Goal: Task Accomplishment & Management: Manage account settings

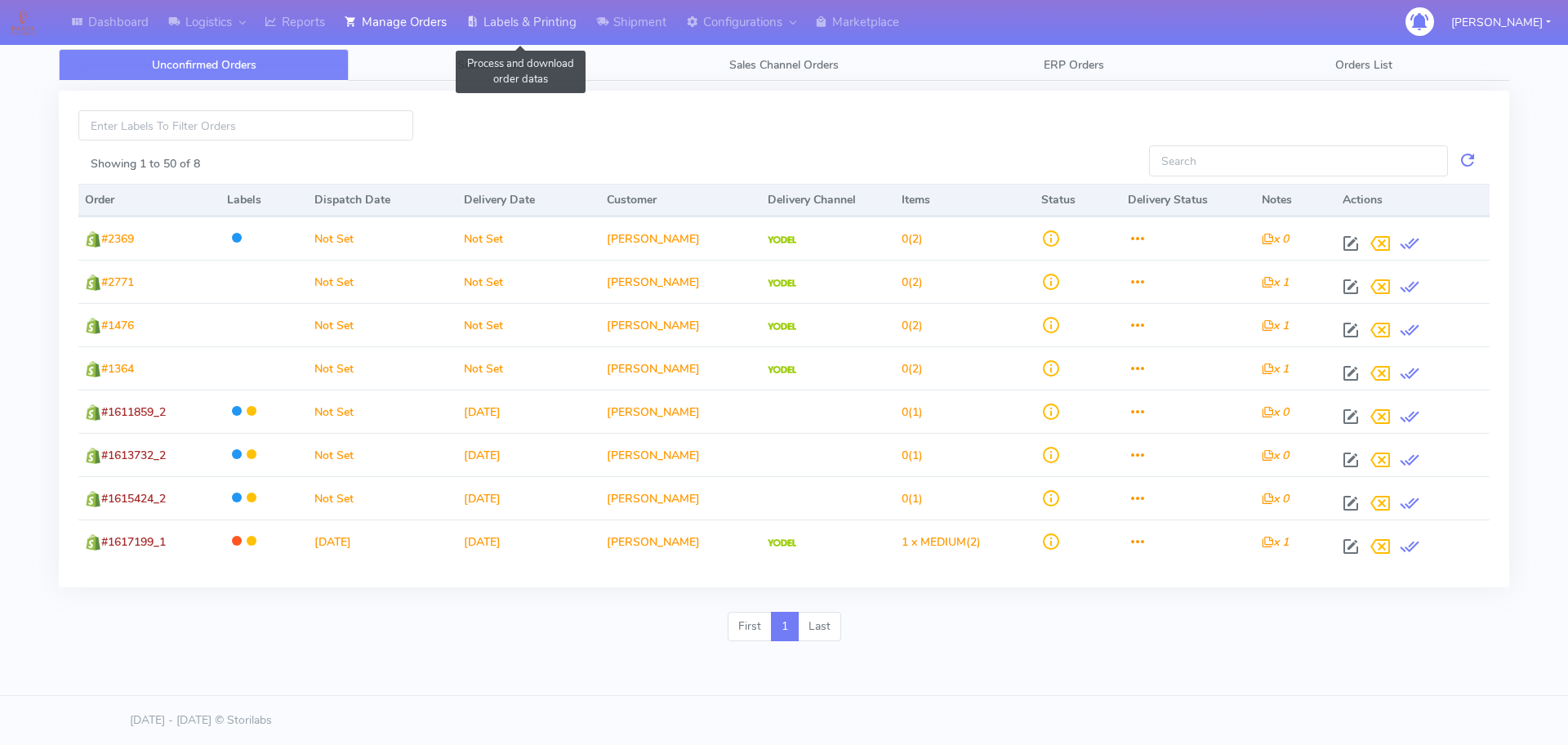
click at [488, 12] on link "Labels & Printing" at bounding box center [521, 22] width 130 height 45
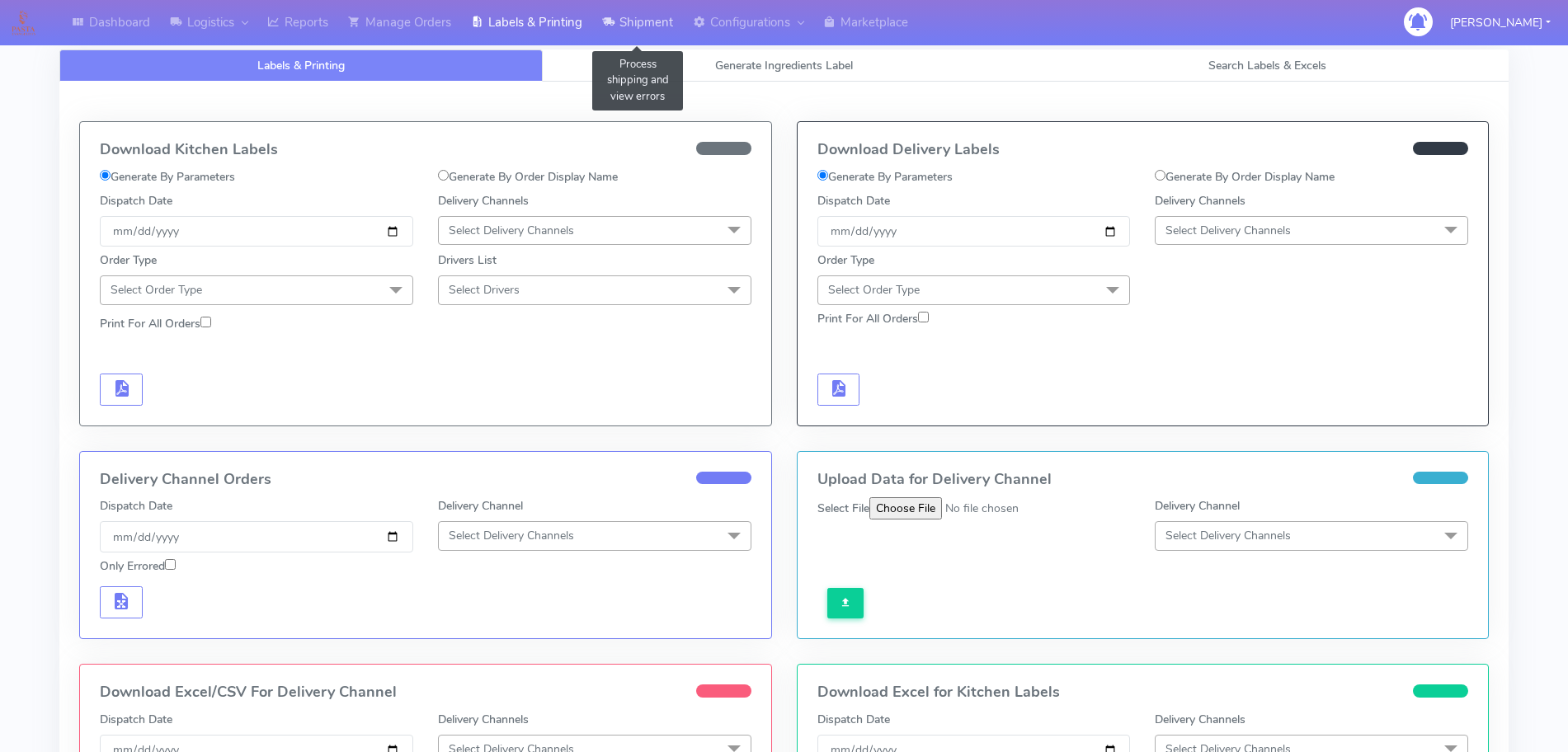
click at [619, 35] on link "Shipment" at bounding box center [637, 22] width 90 height 46
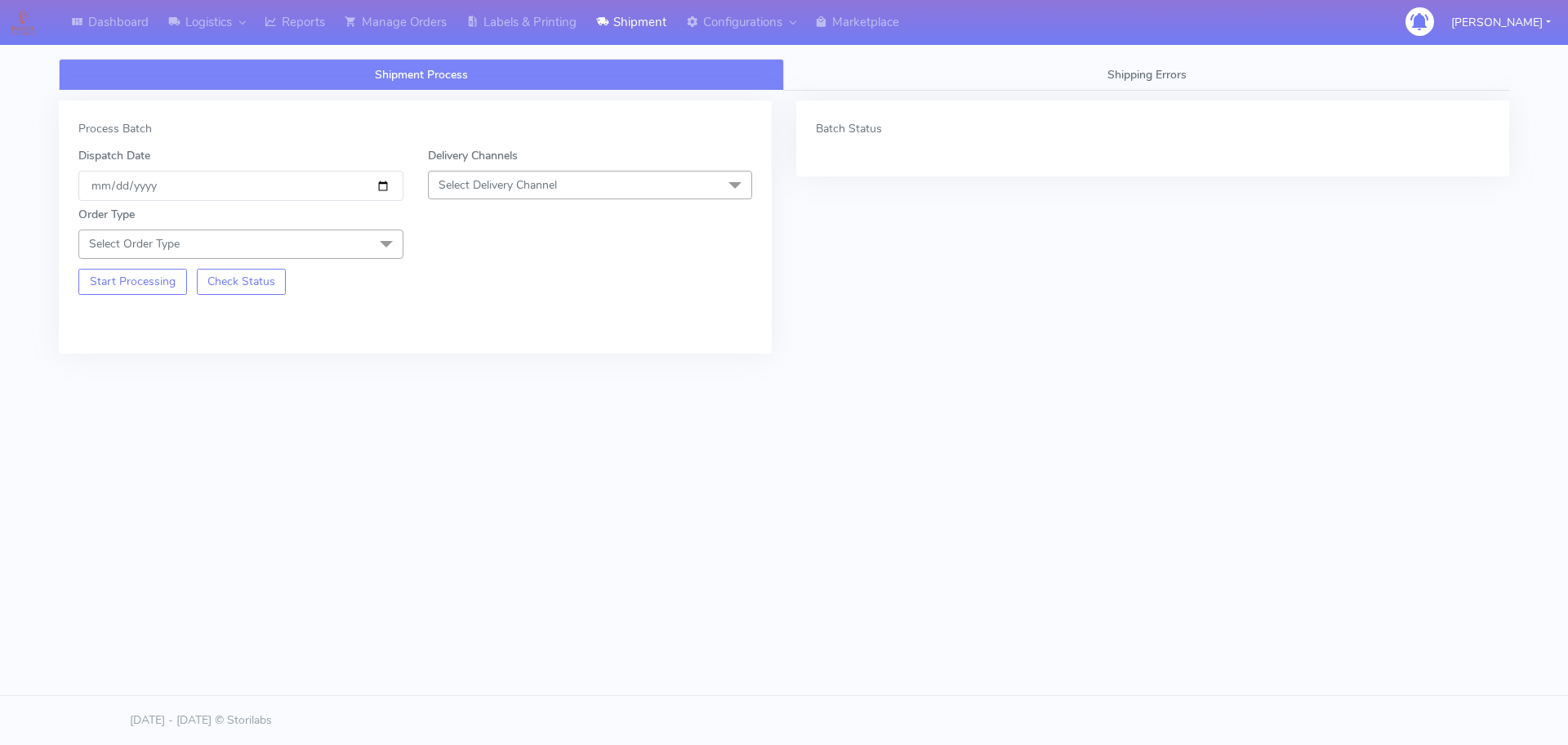
drag, startPoint x: 438, startPoint y: 182, endPoint x: 448, endPoint y: 185, distance: 10.4
click at [439, 182] on span "Select Delivery Channel" at bounding box center [498, 185] width 118 height 15
click at [466, 283] on div "OnFleet" at bounding box center [590, 288] width 307 height 17
click at [365, 248] on span "Select Order Type" at bounding box center [241, 244] width 325 height 29
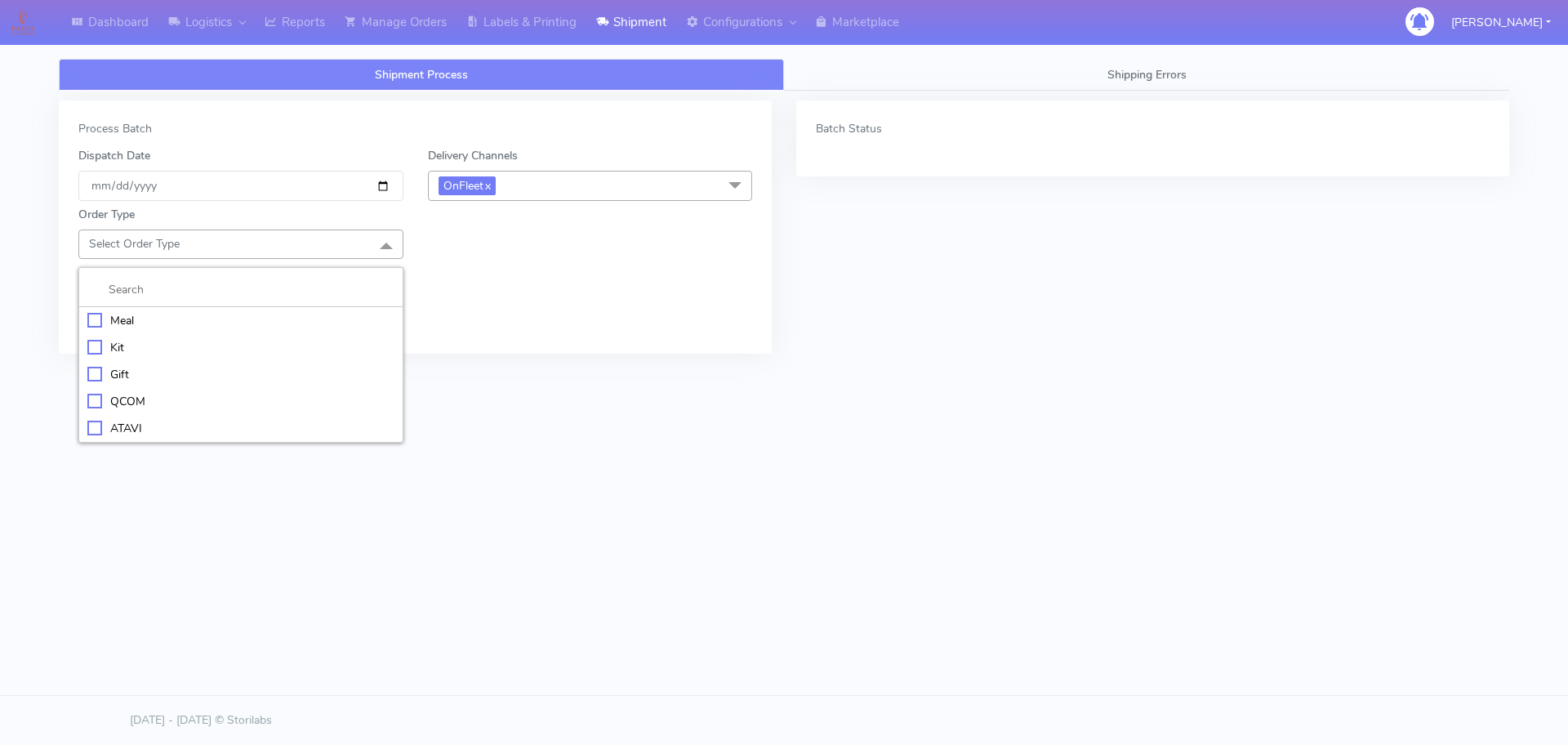
click at [132, 326] on div "Meal" at bounding box center [241, 321] width 307 height 17
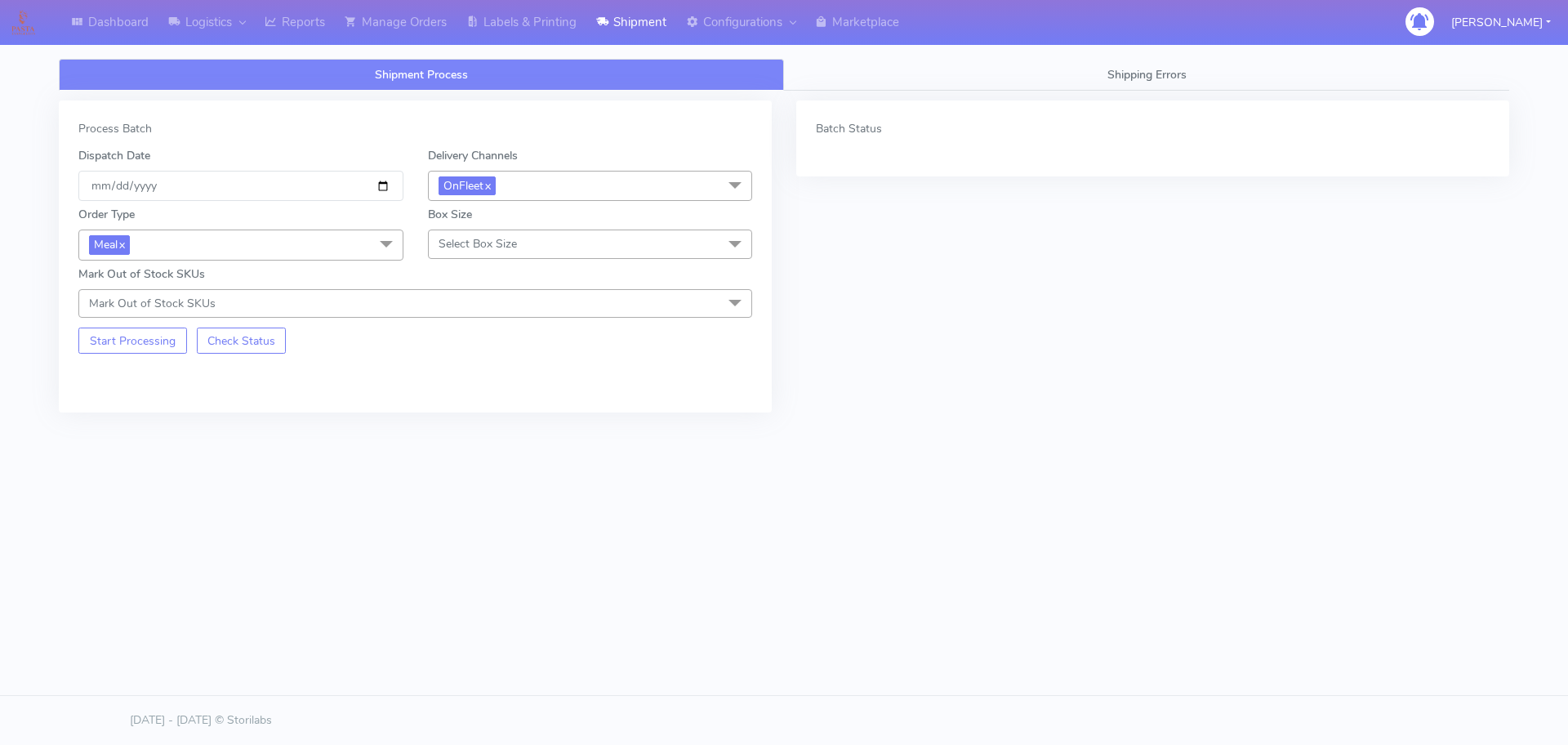
click at [515, 252] on span "Select Box Size" at bounding box center [591, 244] width 325 height 29
click at [437, 317] on div "Small" at bounding box center [590, 321] width 307 height 17
drag, startPoint x: 127, startPoint y: 347, endPoint x: 138, endPoint y: 347, distance: 11.0
click at [129, 347] on button "Start Processing" at bounding box center [132, 340] width 109 height 26
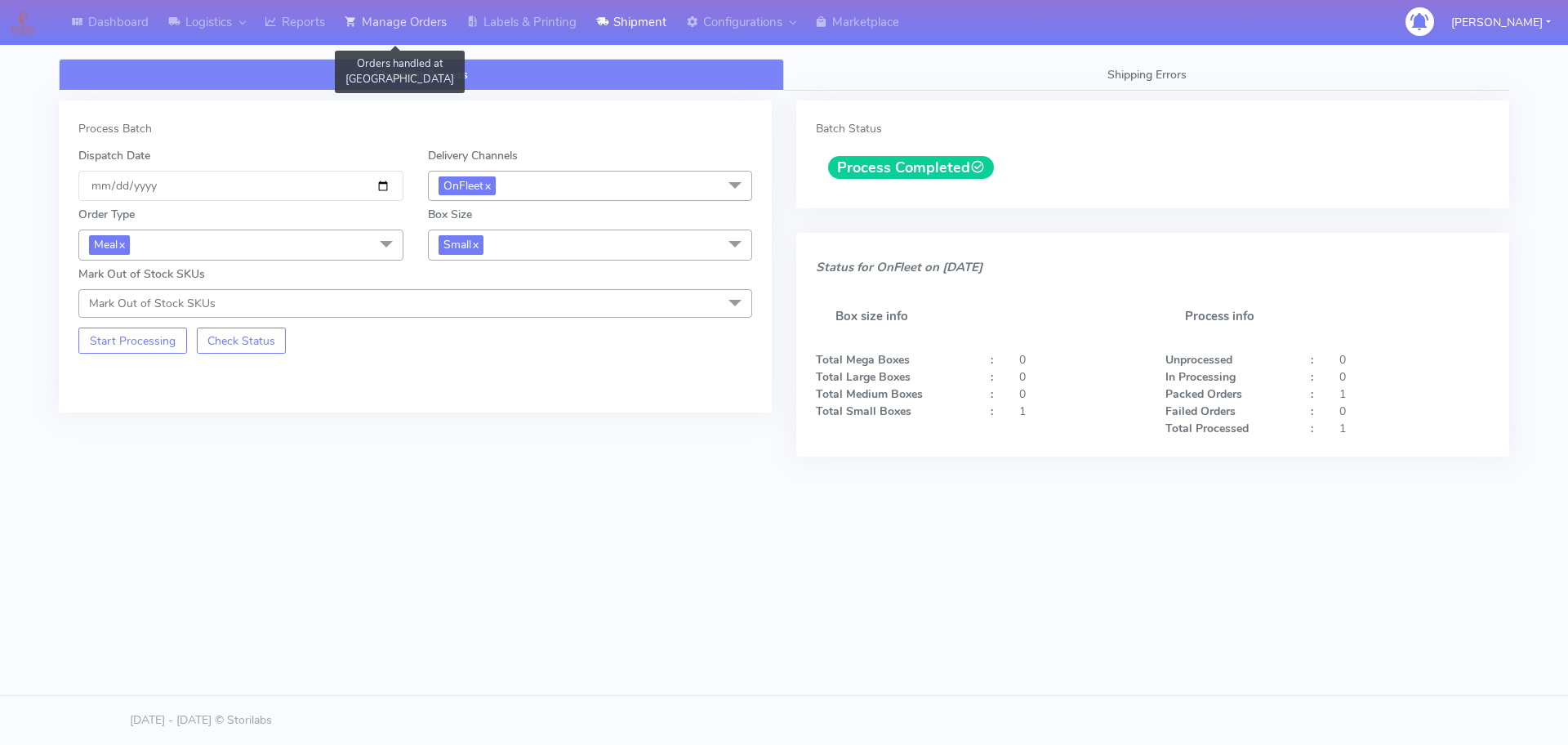
click at [417, 13] on link "Manage Orders" at bounding box center [396, 22] width 121 height 45
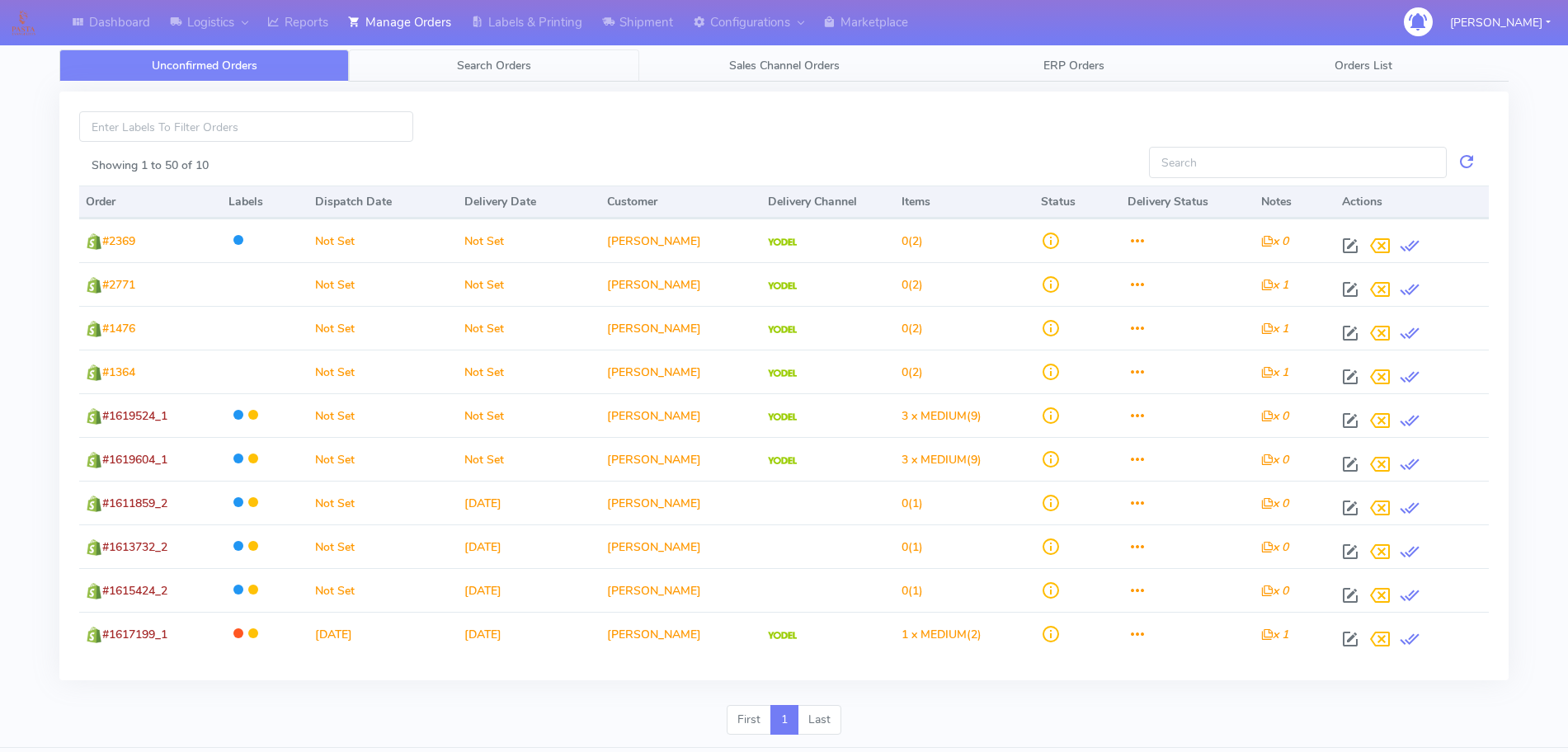
click at [458, 60] on span "Search Orders" at bounding box center [494, 65] width 74 height 16
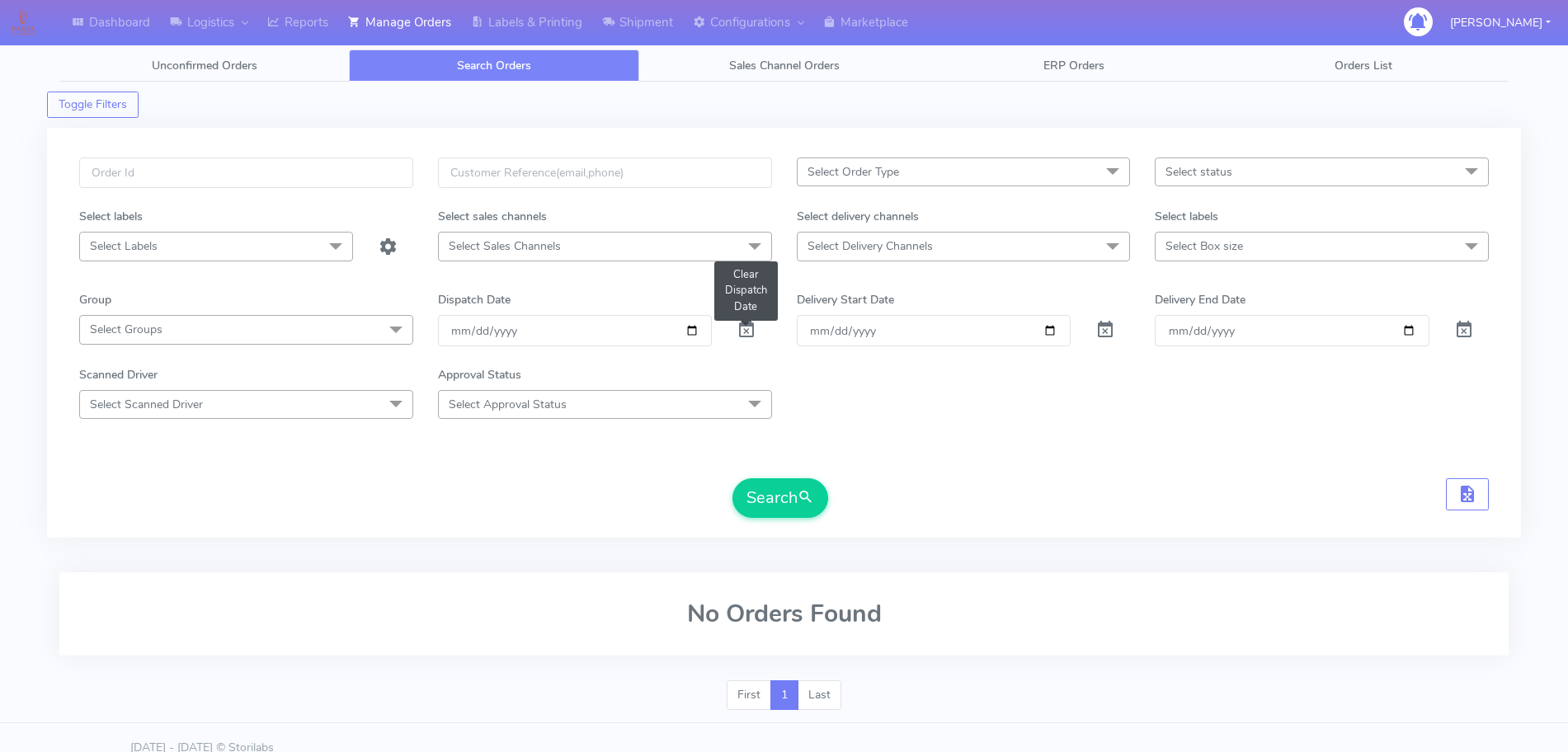
click at [751, 335] on span at bounding box center [747, 333] width 19 height 16
click at [314, 163] on input "text" at bounding box center [246, 172] width 334 height 30
paste input "#1618998_1"
type input "#1618998_1"
click at [766, 499] on button "Search" at bounding box center [780, 497] width 95 height 40
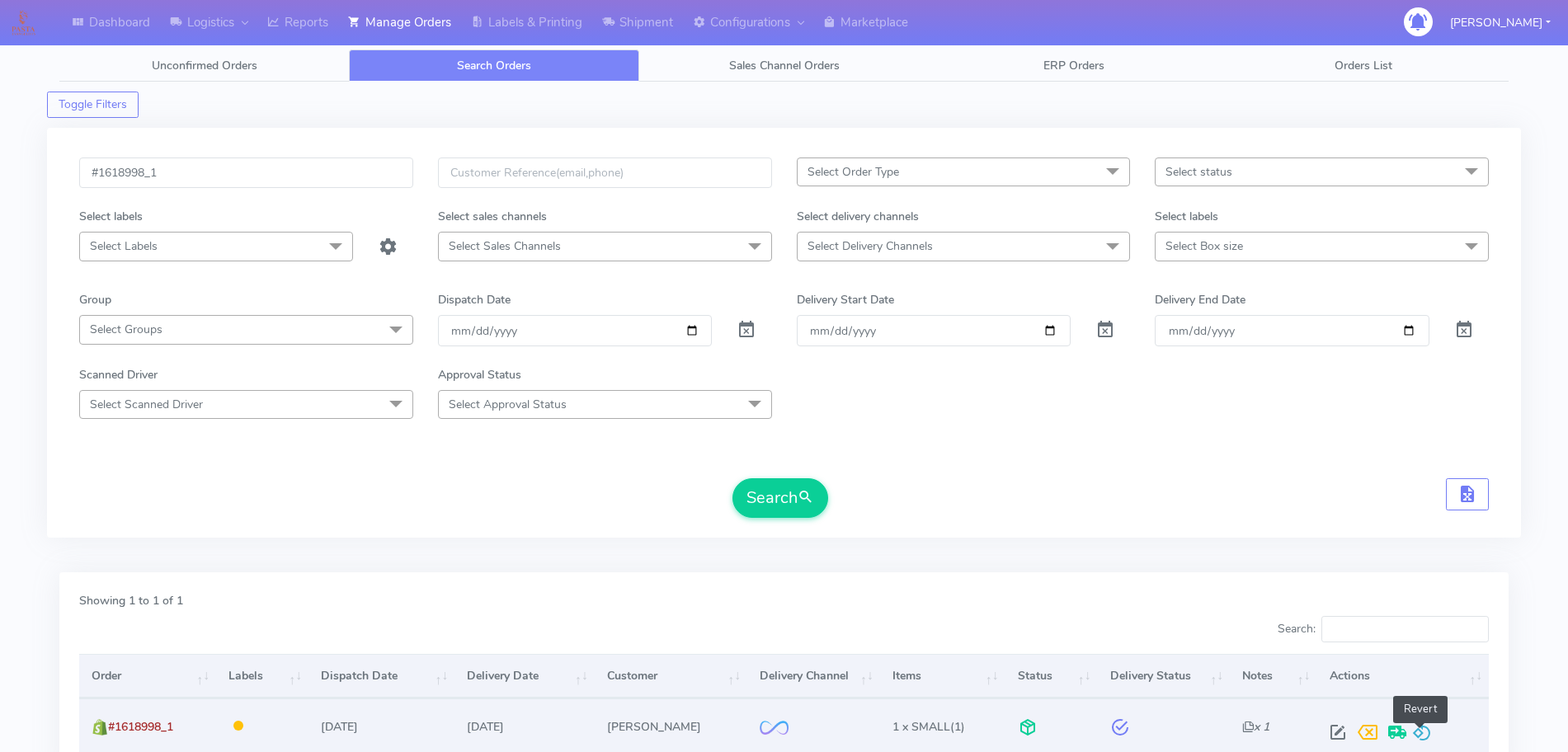
click at [1418, 731] on span at bounding box center [1422, 735] width 19 height 16
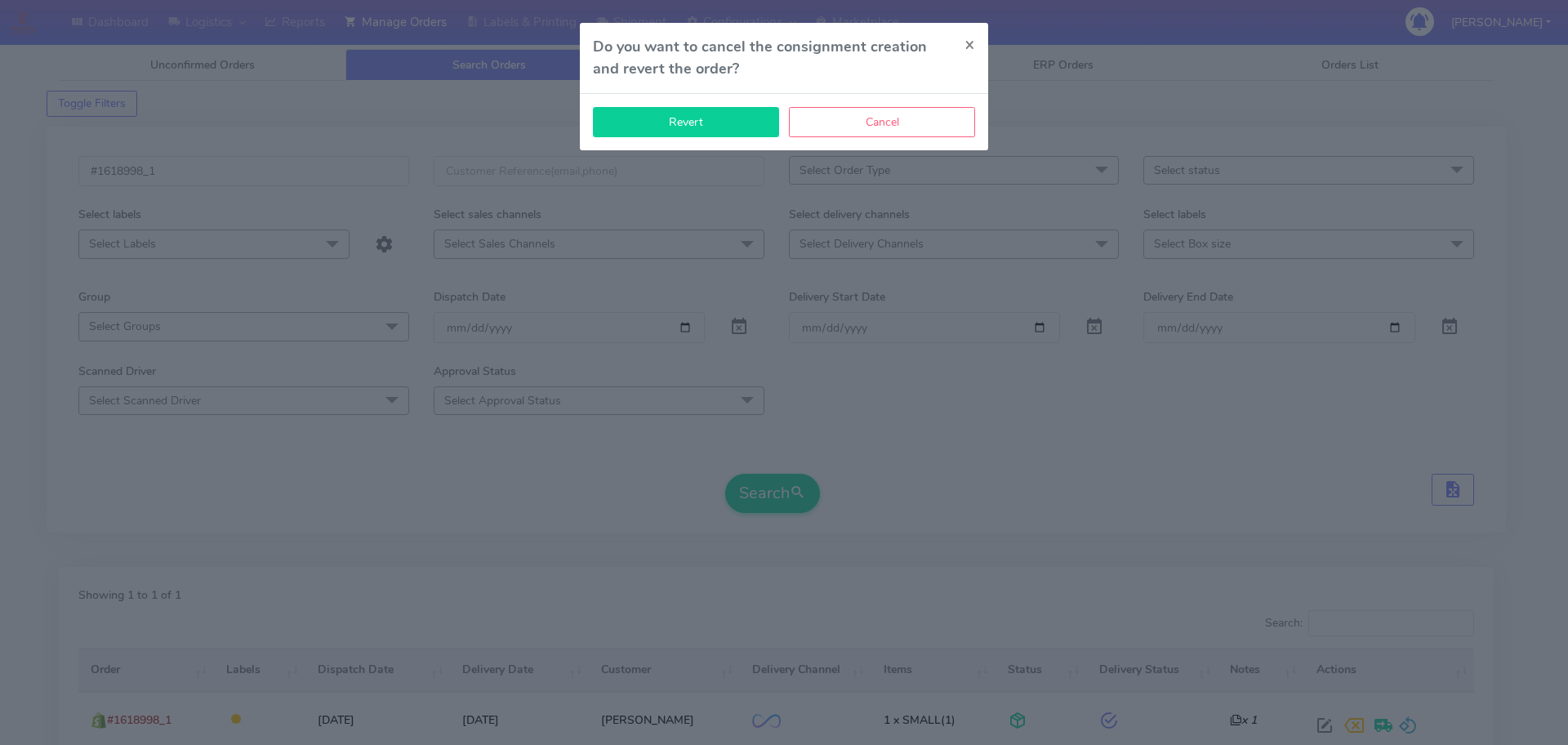
click at [748, 129] on button "Revert" at bounding box center [685, 121] width 186 height 30
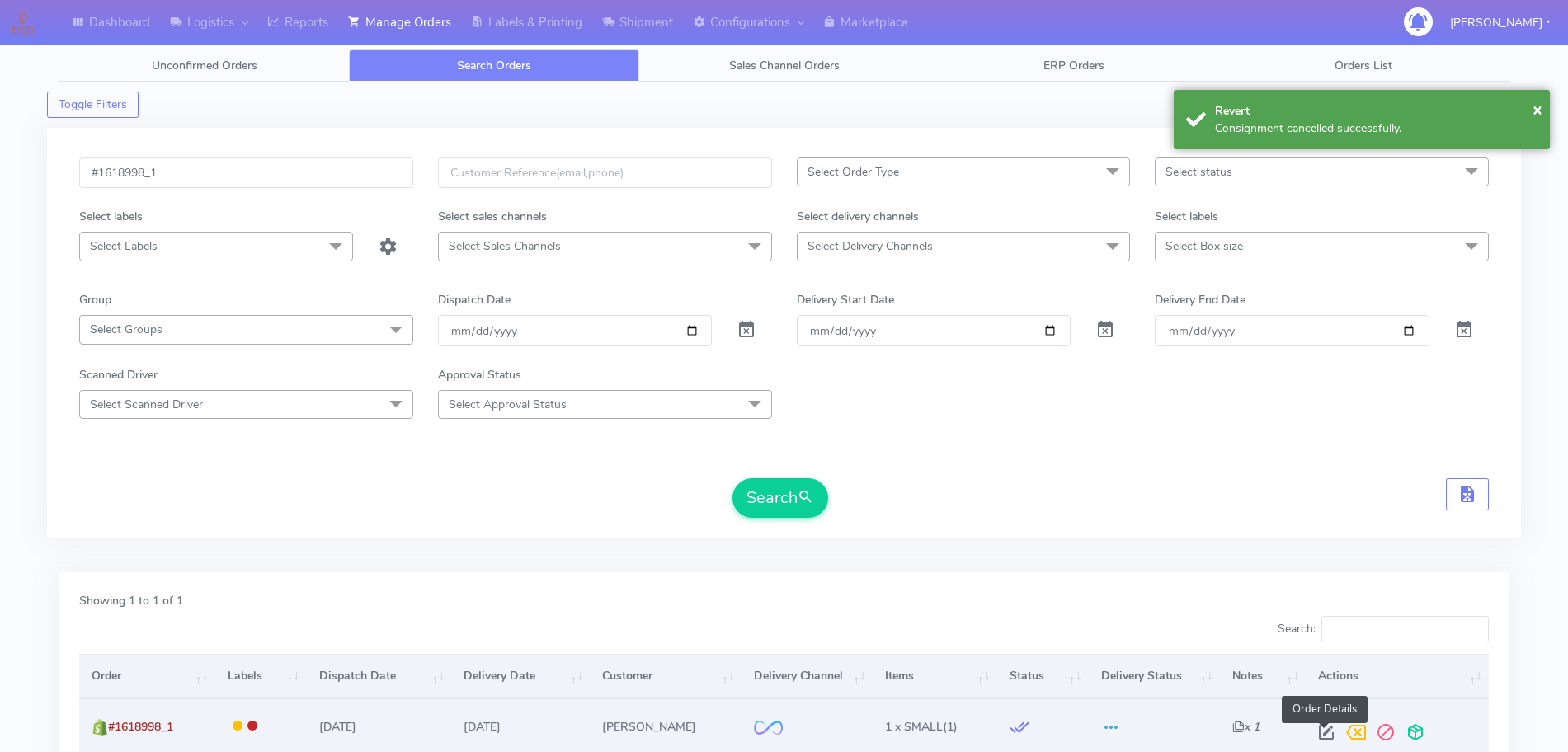
click at [1326, 728] on span at bounding box center [1326, 735] width 30 height 16
select select "2"
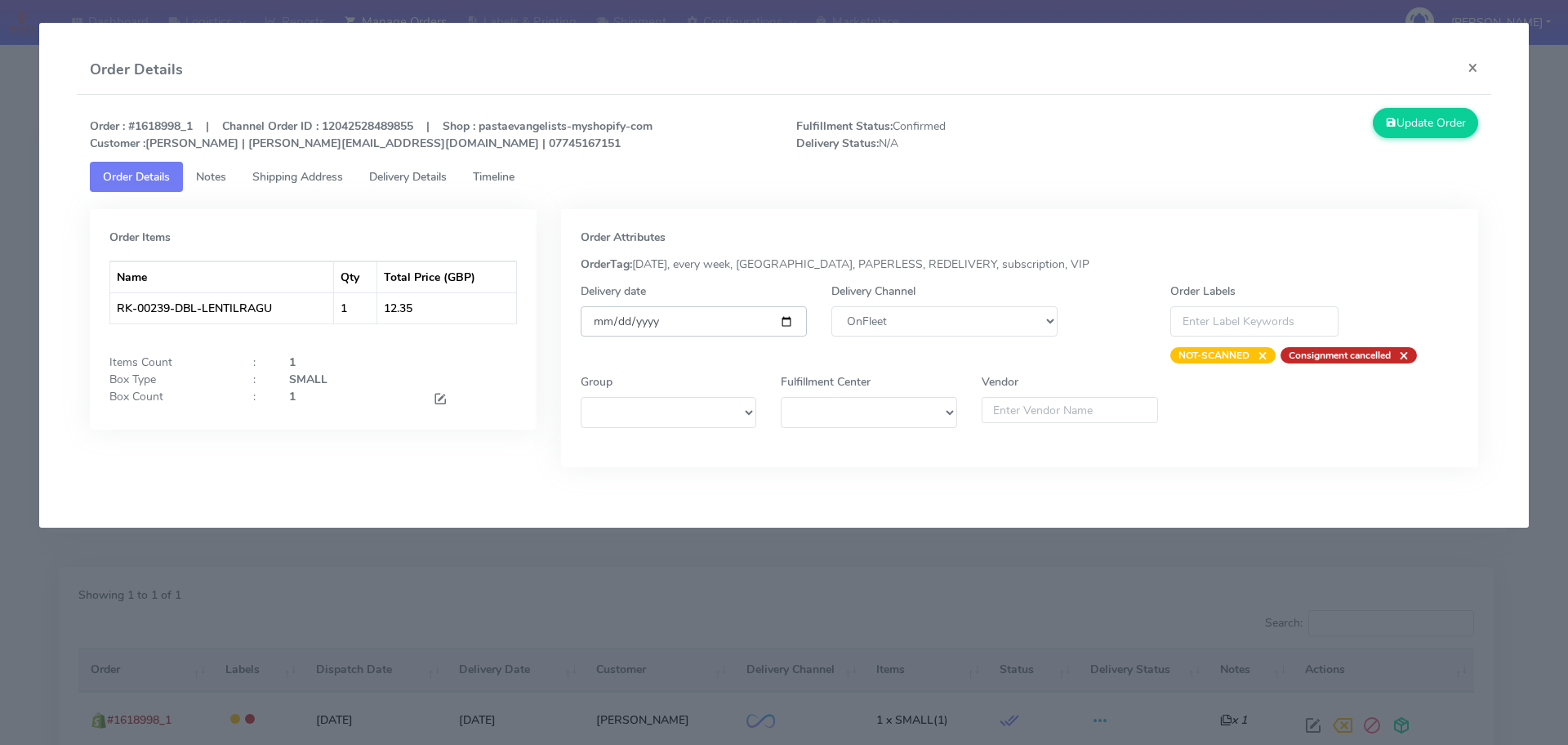
click at [797, 321] on input "[DATE]" at bounding box center [693, 321] width 226 height 30
click at [783, 329] on input "[DATE]" at bounding box center [693, 321] width 226 height 30
click at [787, 323] on input "[DATE]" at bounding box center [693, 321] width 226 height 30
type input "[DATE]"
click at [1015, 318] on select "DHL OnFleet Royal Mail DPD Yodel MaxOptra Amazon Collection" at bounding box center [944, 321] width 226 height 30
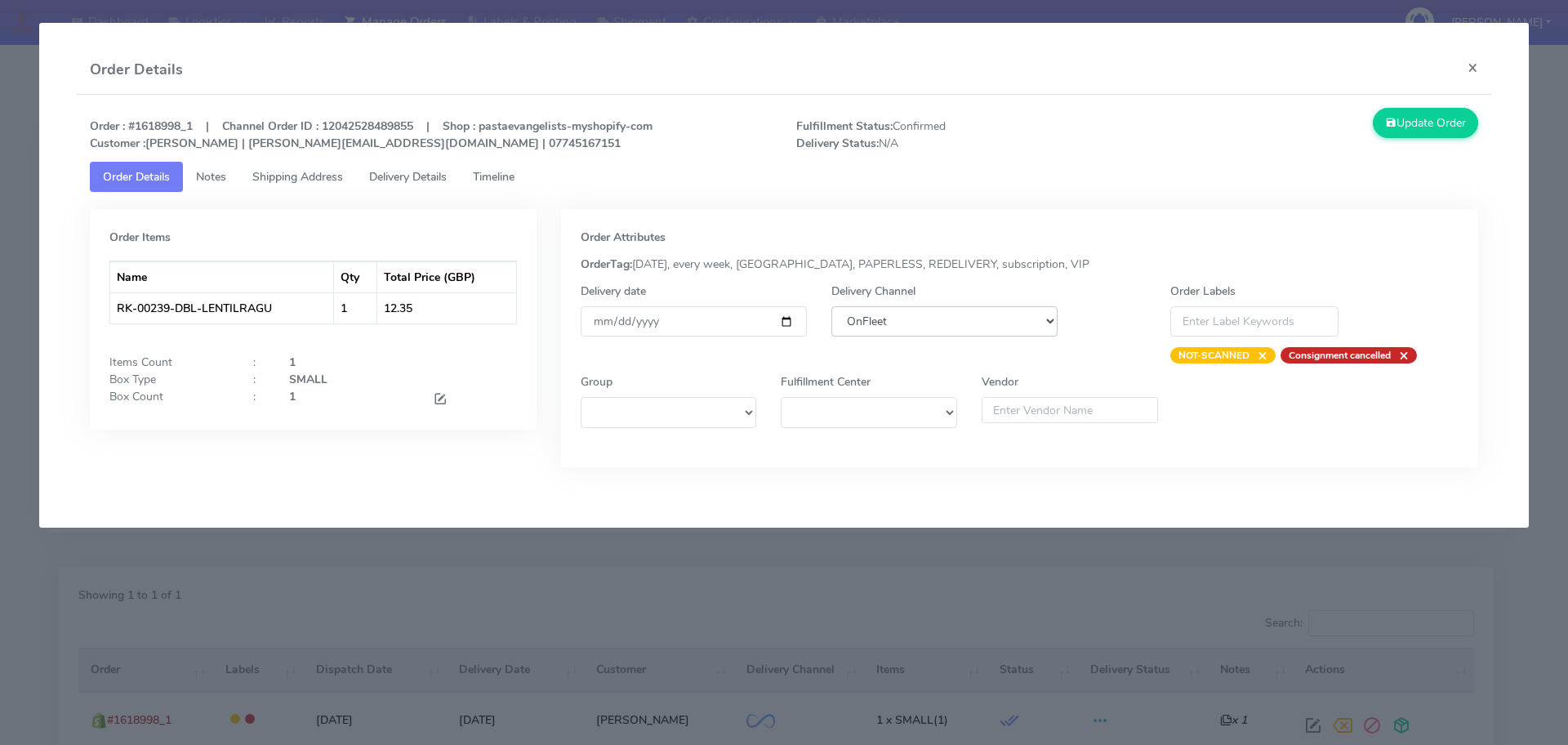
select select "5"
click at [832, 306] on select "DHL OnFleet Royal Mail DPD Yodel MaxOptra Amazon Collection" at bounding box center [944, 321] width 226 height 30
click at [1416, 132] on button "Update Order" at bounding box center [1426, 122] width 106 height 30
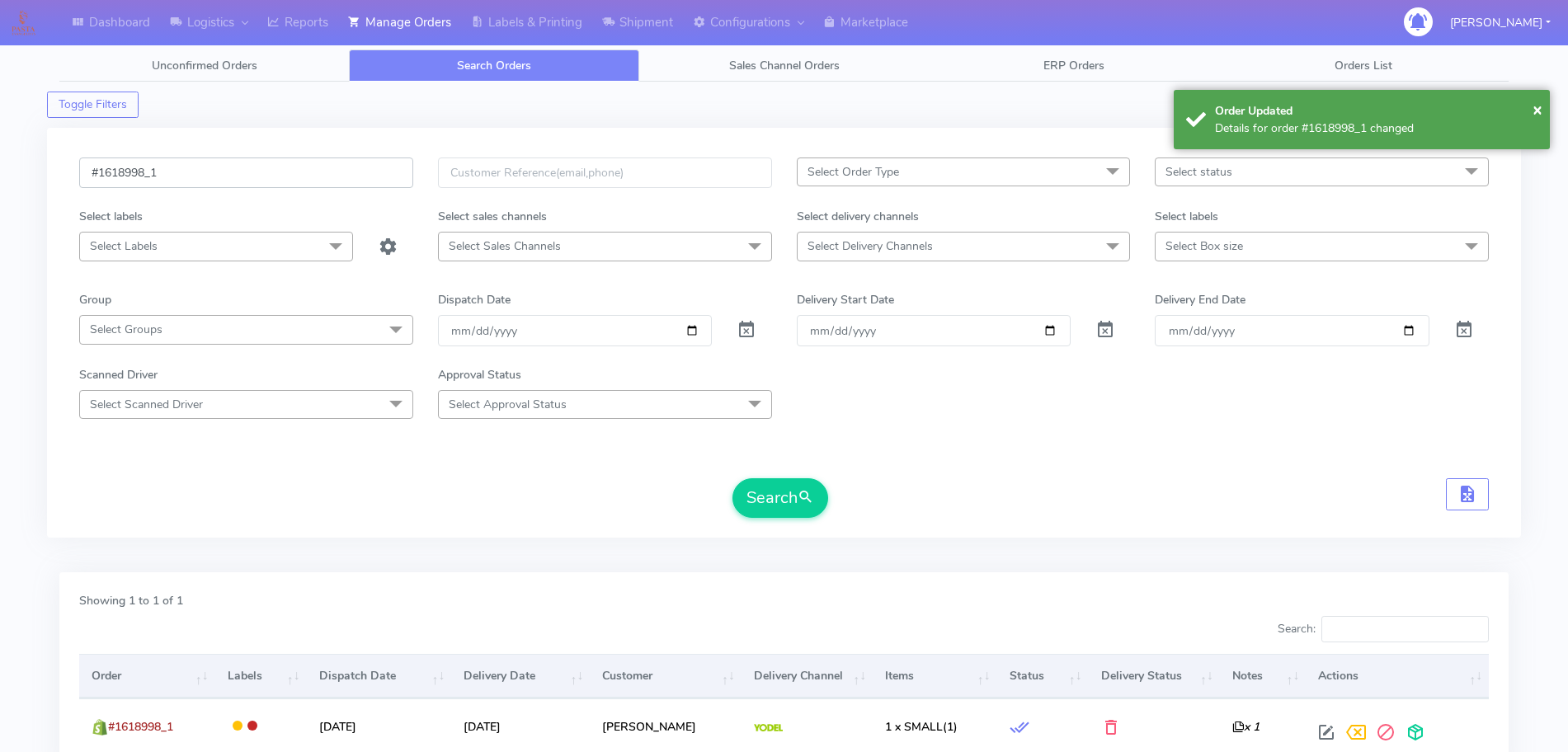
click at [306, 177] on input "#1618998_1" at bounding box center [246, 172] width 334 height 30
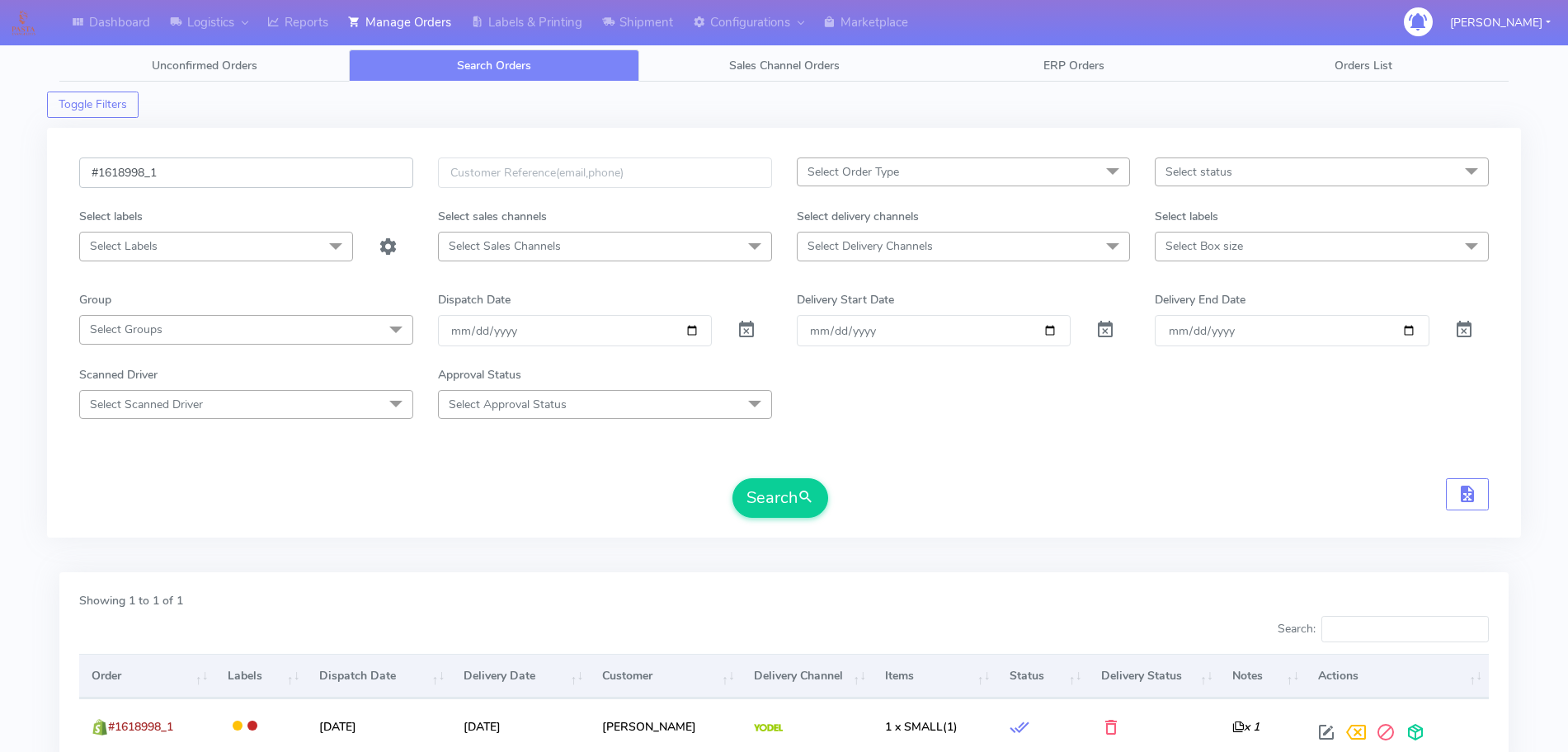
click at [306, 177] on input "#1618998_1" at bounding box center [246, 172] width 334 height 30
click at [329, 169] on input "#1618998_1" at bounding box center [246, 172] width 334 height 30
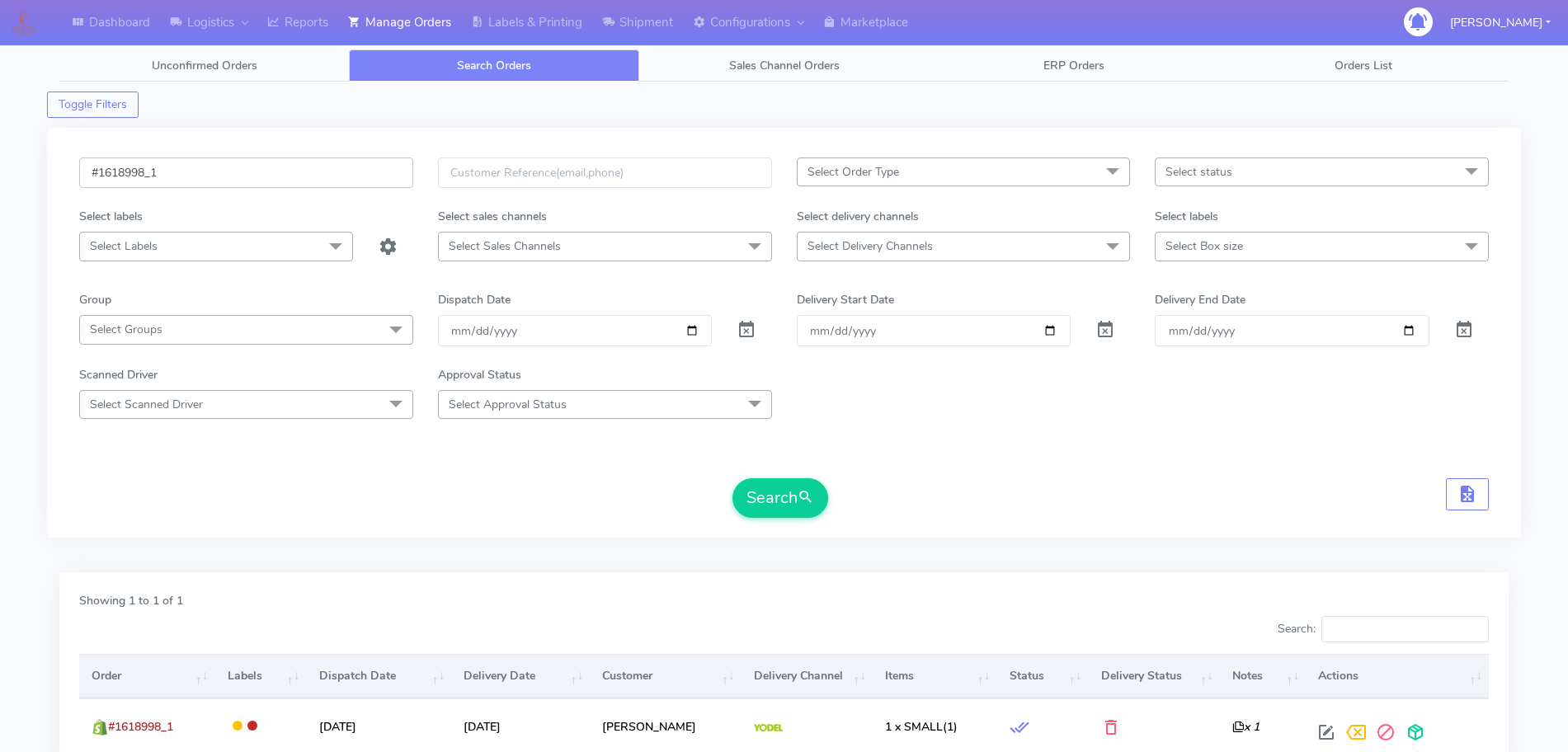
paste input "423"
type input "#1618423"
click at [790, 481] on button "Search" at bounding box center [780, 497] width 95 height 40
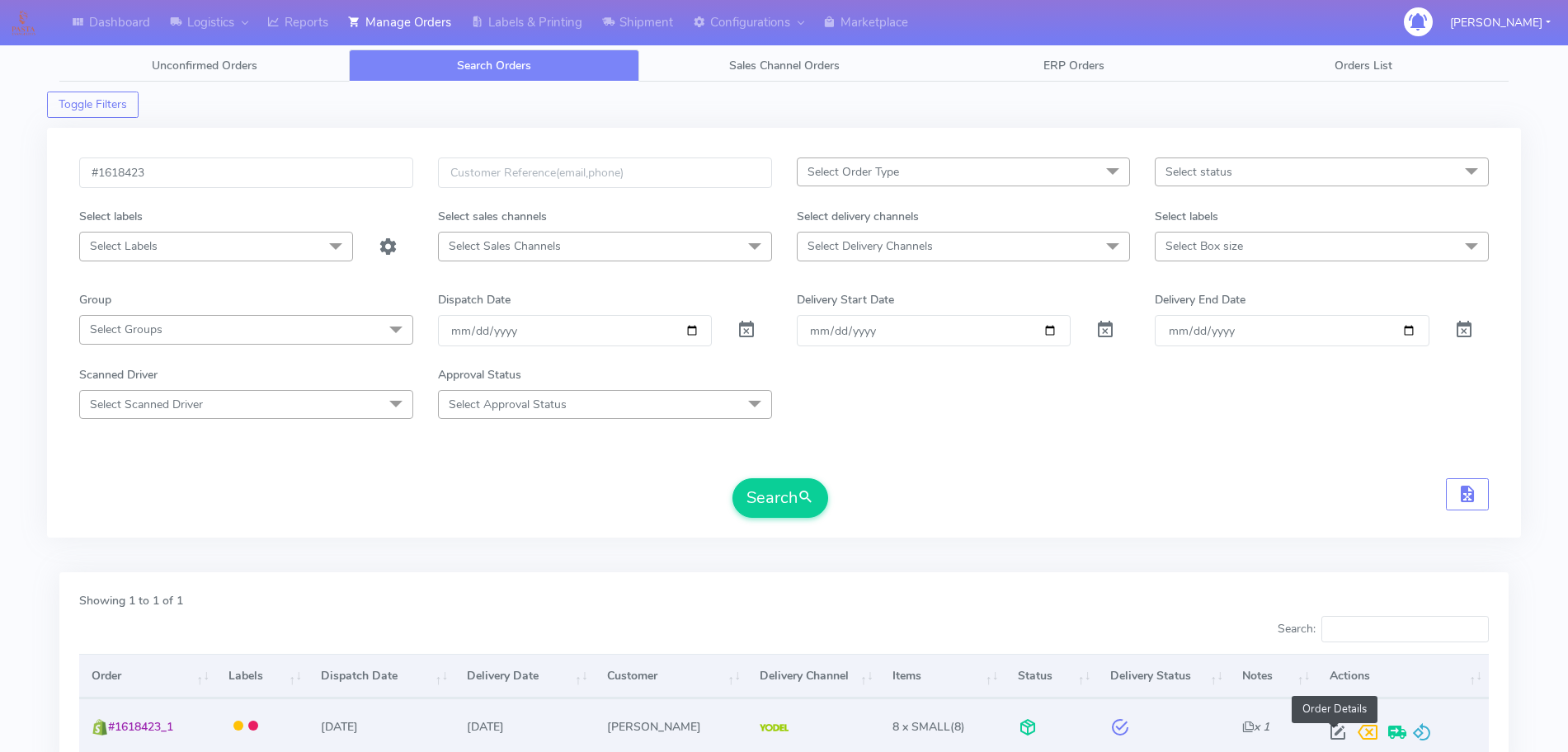
click at [1331, 733] on span at bounding box center [1338, 735] width 30 height 16
select select "5"
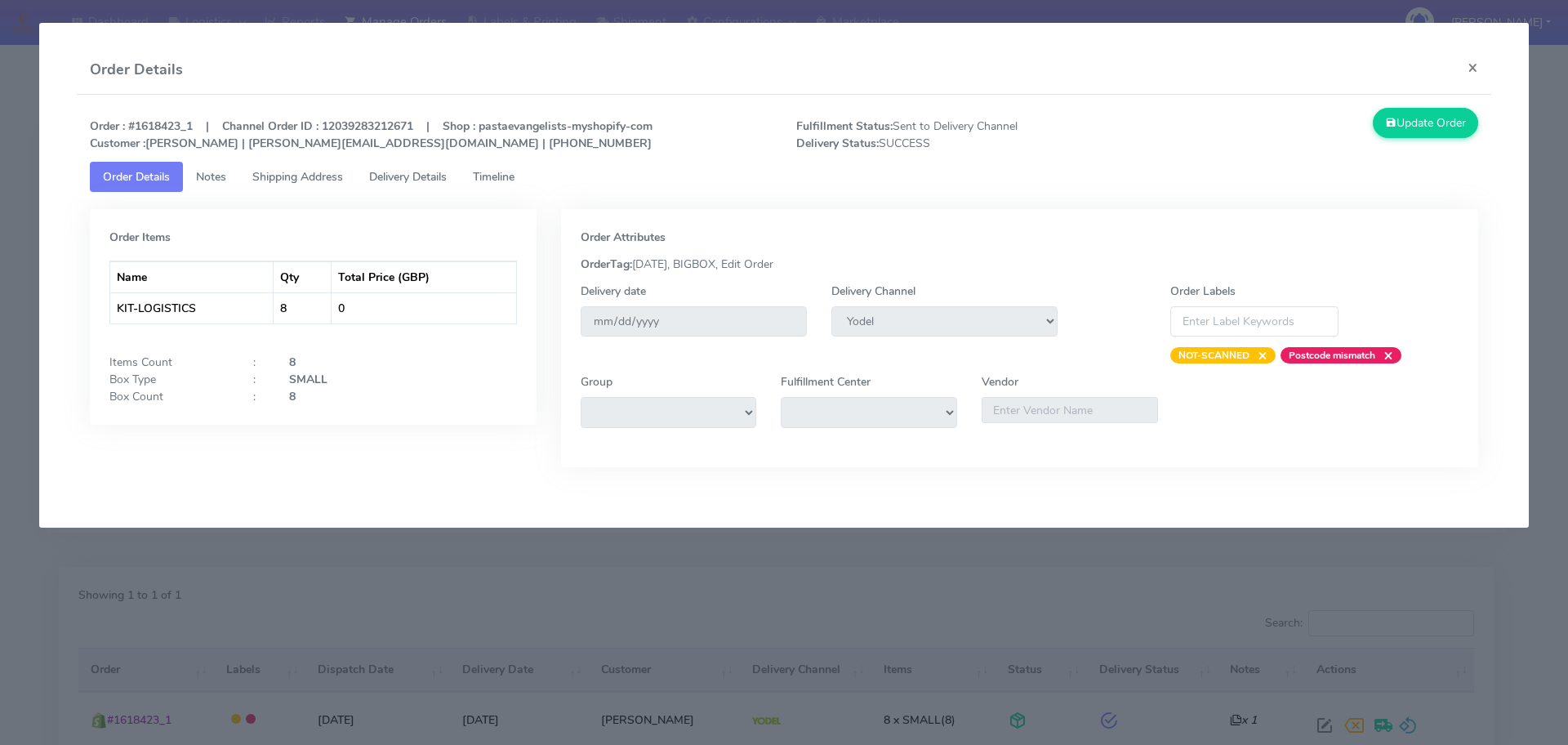
click at [418, 171] on span "Delivery Details" at bounding box center [408, 177] width 78 height 15
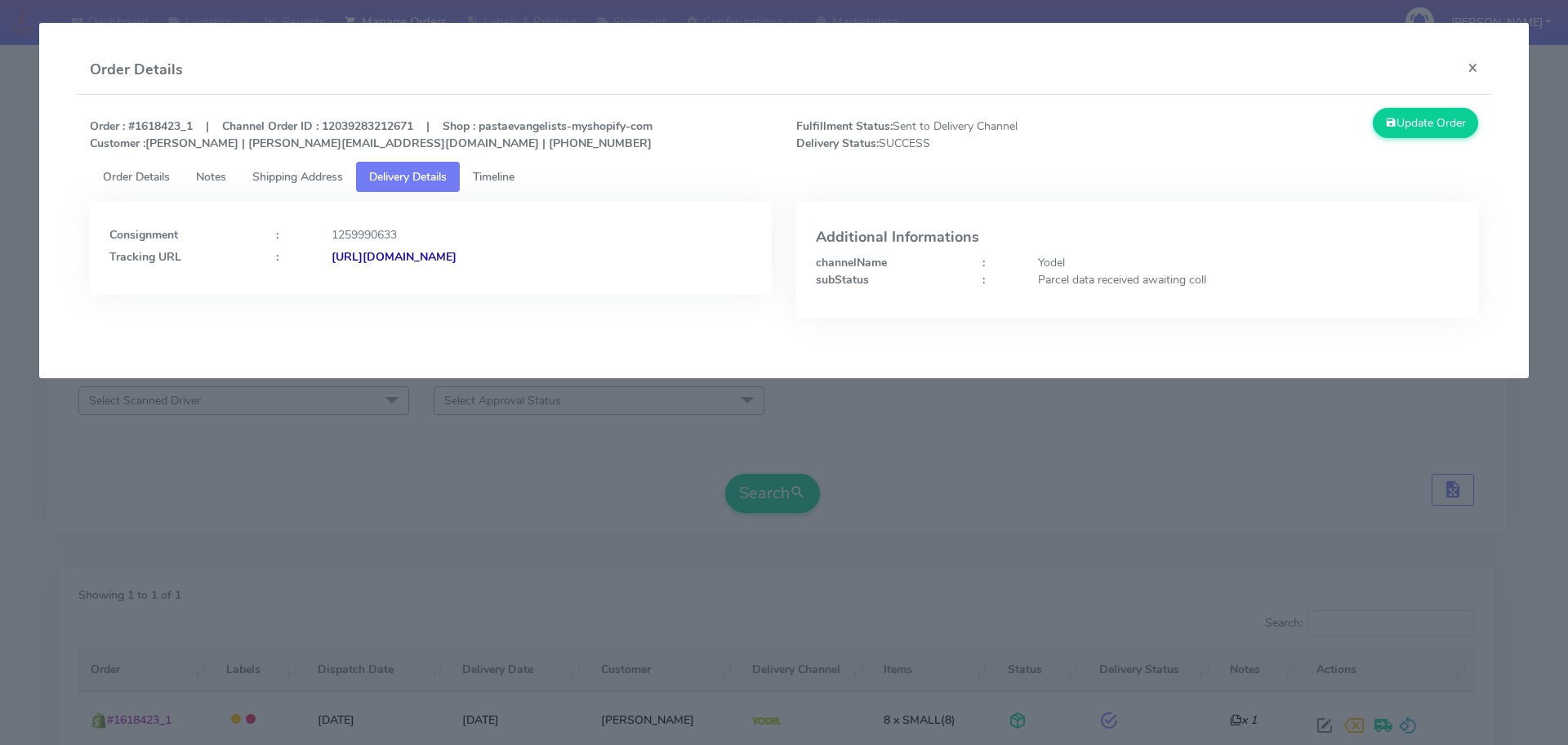
click at [500, 175] on span "Timeline" at bounding box center [493, 177] width 41 height 15
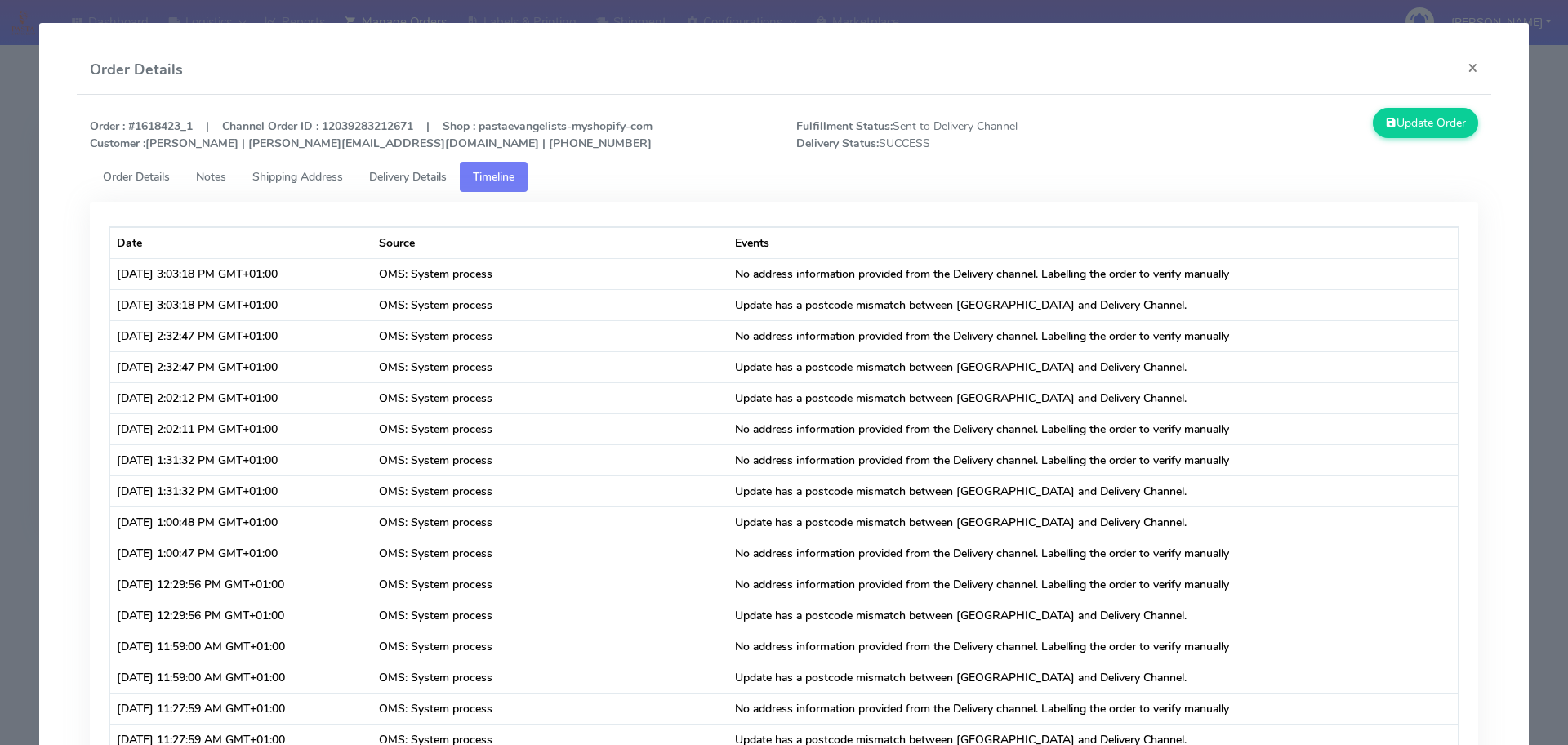
click at [432, 176] on span "Delivery Details" at bounding box center [408, 177] width 78 height 15
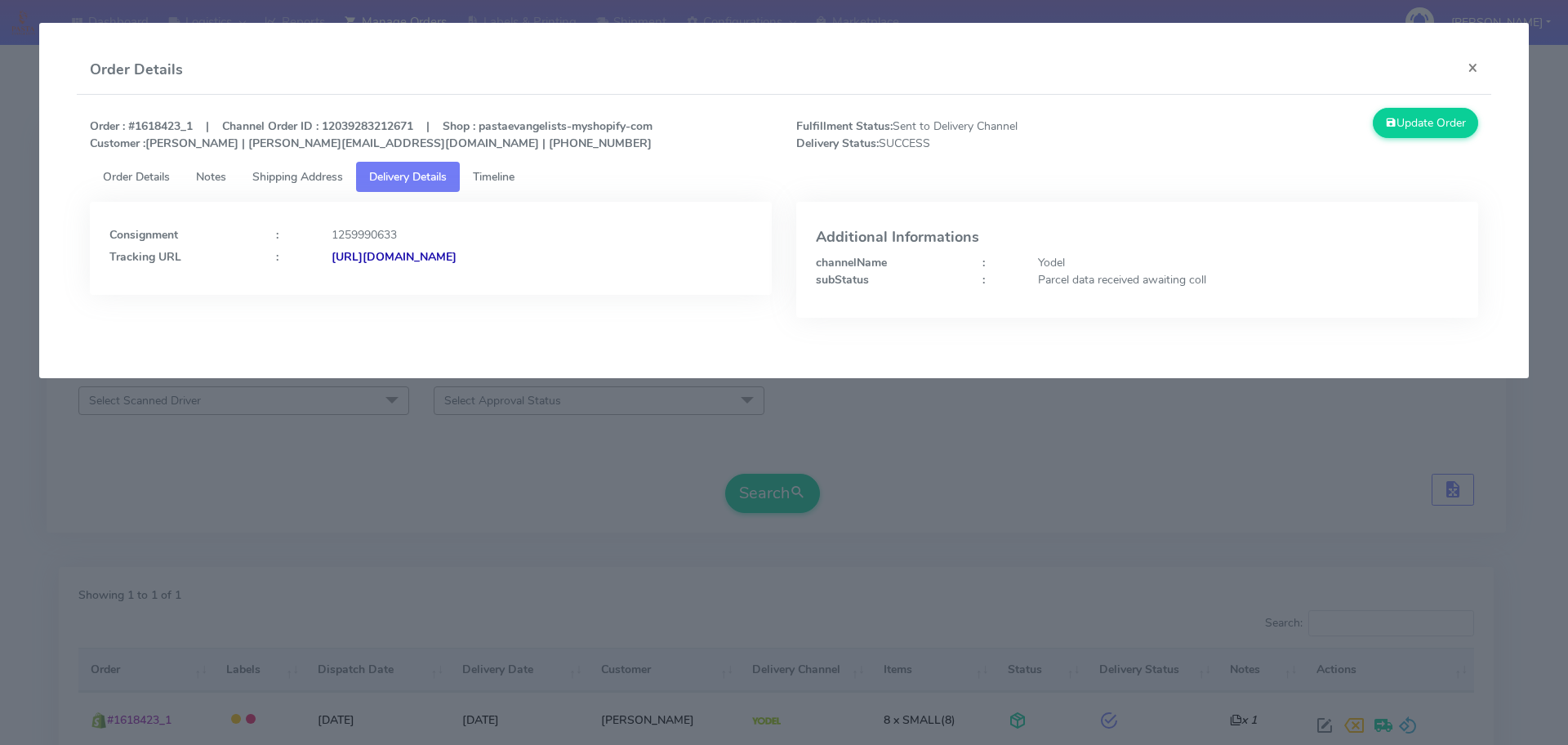
click at [328, 181] on span "Shipping Address" at bounding box center [297, 177] width 90 height 15
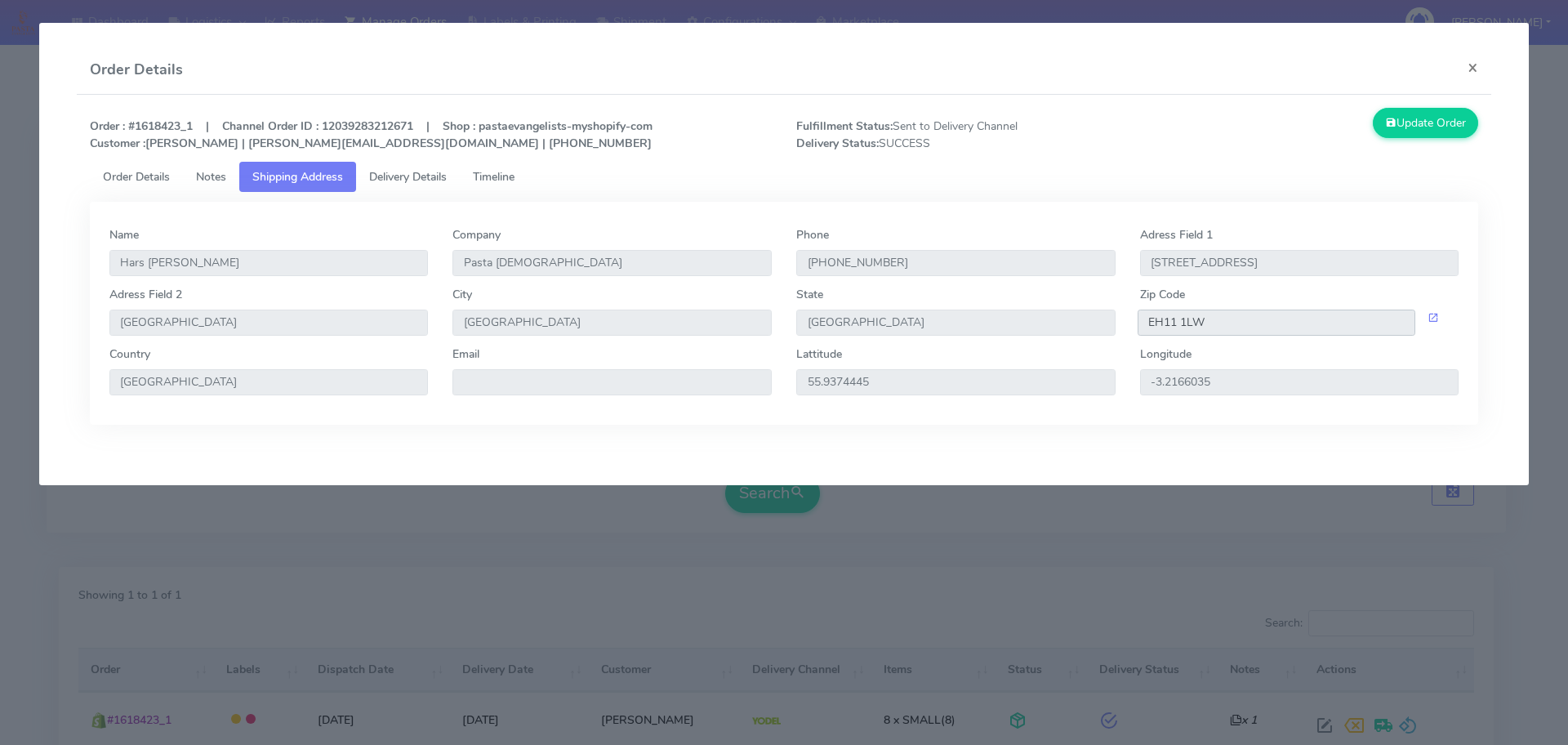
drag, startPoint x: 1208, startPoint y: 316, endPoint x: 1092, endPoint y: 321, distance: 116.1
click at [1092, 321] on div "[GEOGRAPHIC_DATA] 2 [GEOGRAPHIC_DATA] [GEOGRAPHIC_DATA] [GEOGRAPHIC_DATA] Zip C…" at bounding box center [784, 316] width 1375 height 60
click at [433, 184] on span "Delivery Details" at bounding box center [408, 177] width 78 height 15
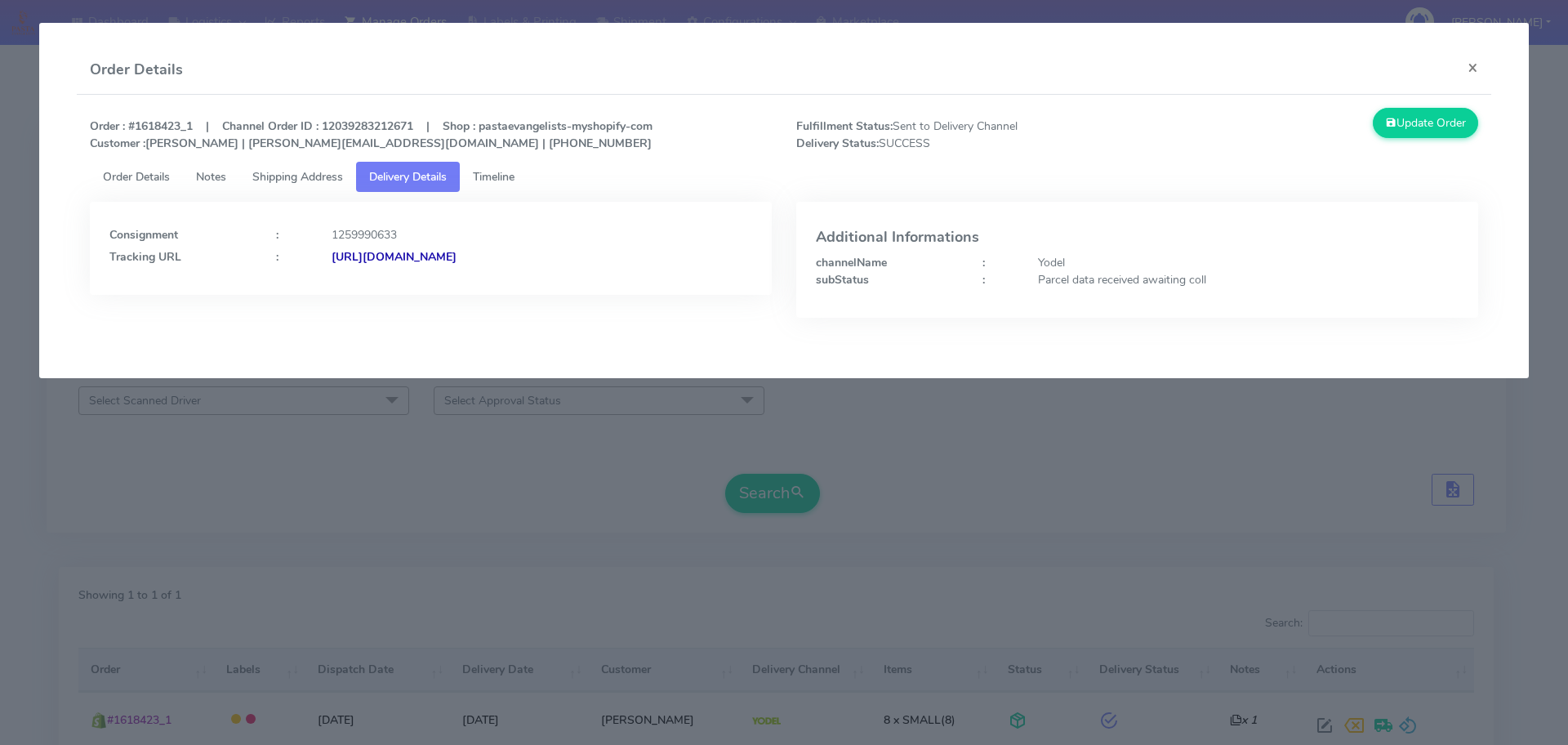
click at [456, 256] on strong "[URL][DOMAIN_NAME]" at bounding box center [394, 257] width 125 height 15
